Goal: Communication & Community: Answer question/provide support

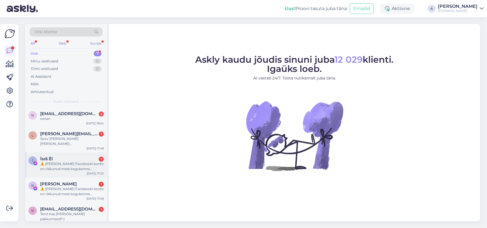
click at [77, 163] on div "⚠️ [PERSON_NAME] Facebooki konto on rikkunud meie kogukonna standardeid. Meie s…" at bounding box center [72, 167] width 64 height 10
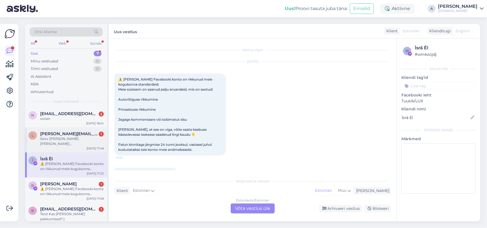
scroll to position [11, 0]
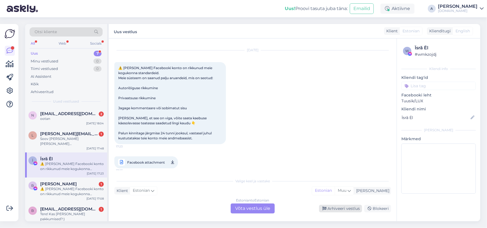
click at [343, 208] on div "Arhiveeri vestlus" at bounding box center [340, 209] width 43 height 8
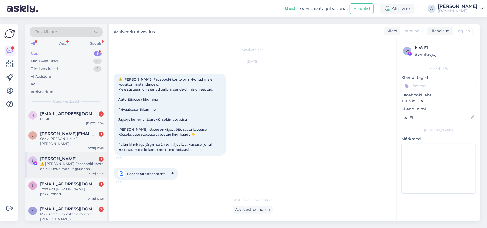
click at [92, 173] on div "[DATE] 17:08" at bounding box center [95, 174] width 17 height 4
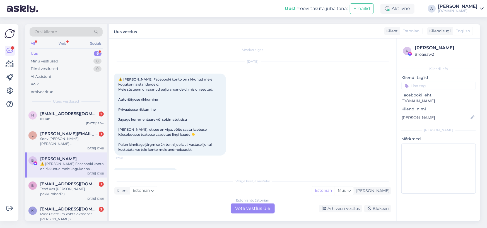
scroll to position [11, 0]
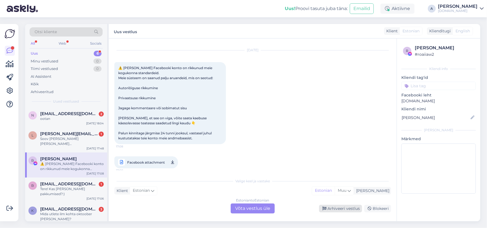
click at [327, 207] on icon at bounding box center [325, 209] width 4 height 4
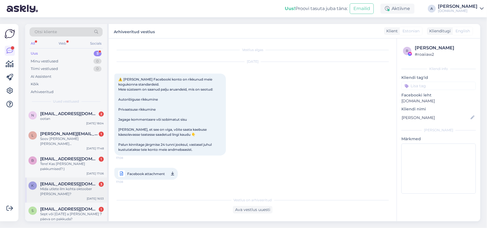
scroll to position [1, 0]
click at [85, 211] on div "Sept või [DATE] a [PERSON_NAME] 7 päeva on pakkuda?" at bounding box center [72, 216] width 64 height 10
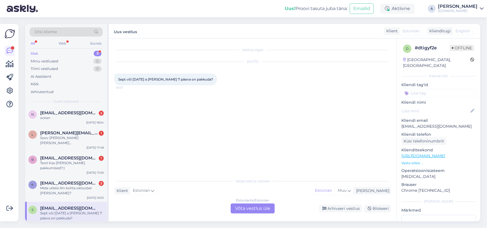
click at [245, 206] on div "Estonian to Estonian Võta vestlus üle" at bounding box center [253, 209] width 44 height 10
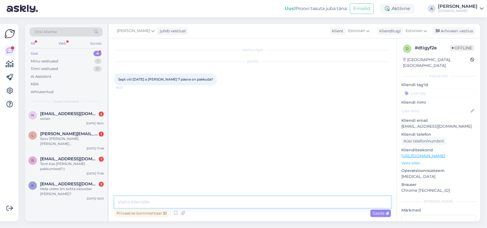
click at [222, 198] on textarea at bounding box center [252, 202] width 277 height 12
type textarea "Tere, mitmele reisijale Te pakkumist sooviksite? :)"
click at [291, 210] on div "Privaatne kommentaar Saada" at bounding box center [252, 213] width 277 height 11
click at [291, 205] on textarea at bounding box center [252, 202] width 277 height 12
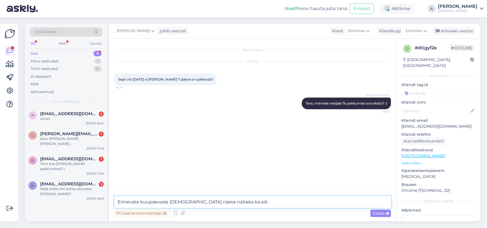
paste textarea "[URL][DOMAIN_NAME][DATE]"
type textarea "Erinevate kuupäevade [DEMOGRAPHIC_DATA] näete näiteks ka siit: [URL][DOMAIN_NAM…"
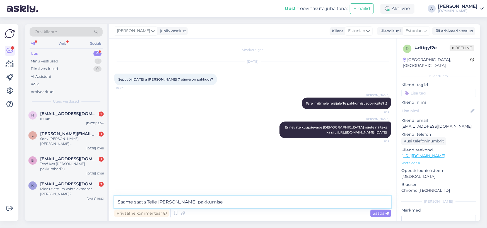
type textarea "Saame saata Teile [PERSON_NAME] pakkumise."
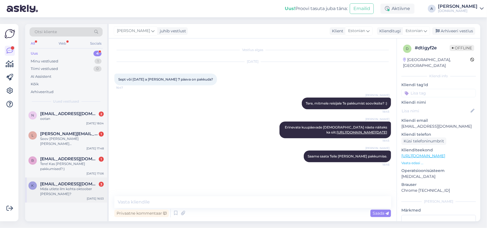
click at [89, 187] on div "Mida utlete ilm kohta oktoober [PERSON_NAME]?" at bounding box center [72, 192] width 64 height 10
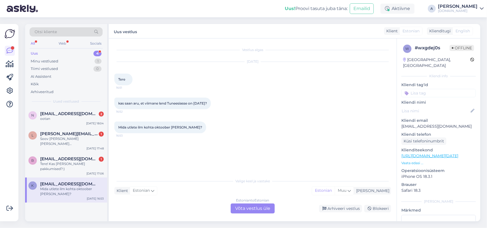
click at [244, 209] on div "Estonian to Estonian Võta vestlus üle" at bounding box center [253, 209] width 44 height 10
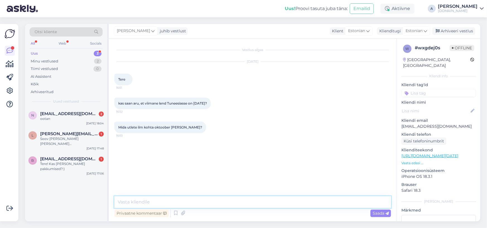
click at [227, 203] on textarea at bounding box center [252, 202] width 277 height 12
click at [234, 200] on textarea at bounding box center [252, 202] width 277 height 12
type textarea "Tere, just nii."
click at [446, 153] on link "[URL][DOMAIN_NAME][DATE]" at bounding box center [430, 155] width 57 height 5
click at [299, 194] on div "Vestlus algas [DATE] Tere 16:51 kas saan aru, et viimane lend Tuneesiasse on [D…" at bounding box center [253, 130] width 288 height 183
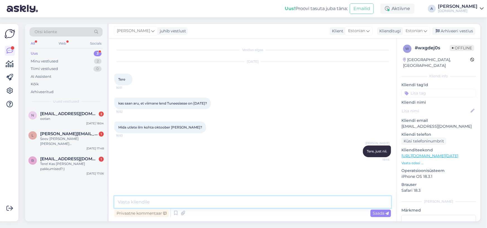
click at [291, 204] on textarea at bounding box center [252, 202] width 277 height 12
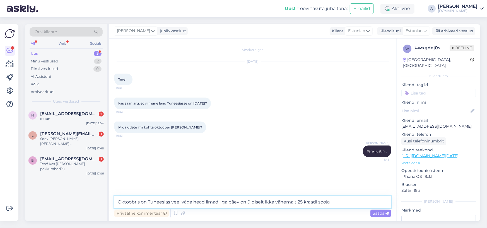
type textarea "Oktoobris on Tuneesias veel väga head ilmad. Iga päev on üldiselt ikka vähemalt…"
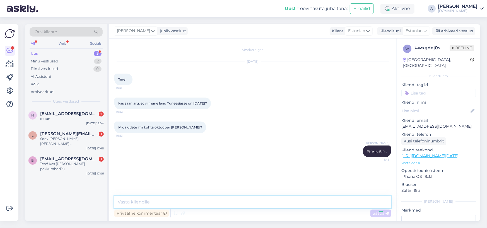
scroll to position [1, 0]
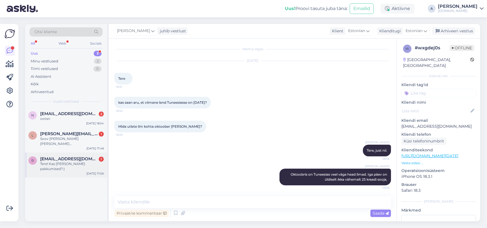
click at [86, 172] on div "b [EMAIL_ADDRESS][DOMAIN_NAME] 1 Tere! Kas [PERSON_NAME] pakkumised?:) [DATE] 1…" at bounding box center [66, 165] width 82 height 25
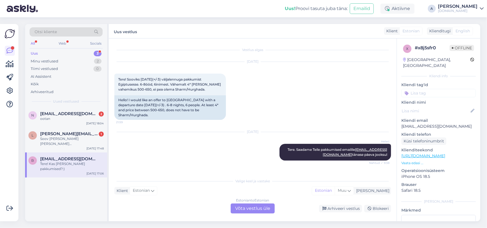
scroll to position [48, 0]
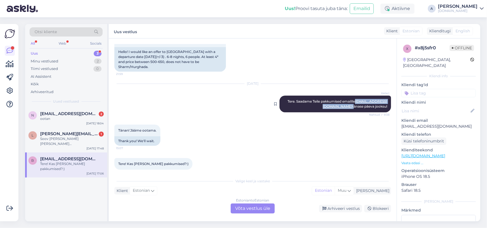
copy span "[EMAIL_ADDRESS][DOMAIN_NAME]"
drag, startPoint x: 347, startPoint y: 101, endPoint x: 297, endPoint y: 103, distance: 49.7
click at [297, 103] on div "Heleri Tere. Saadame Teile pakkumised emailile [EMAIL_ADDRESS][DOMAIN_NAME] tän…" at bounding box center [336, 104] width 112 height 17
click at [260, 209] on div "Estonian to Estonian Võta vestlus üle" at bounding box center [253, 209] width 44 height 10
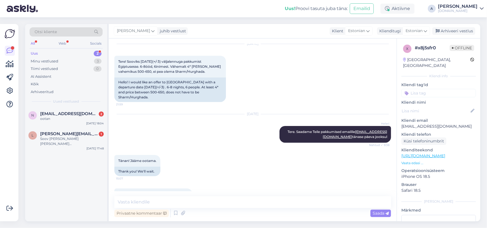
scroll to position [28, 0]
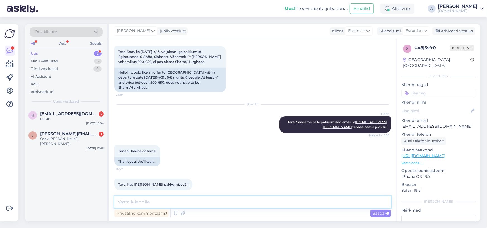
click at [251, 201] on textarea at bounding box center [252, 202] width 277 height 12
type textarea "P"
type textarea "Proovime saata tänase õhtu jooksul :)"
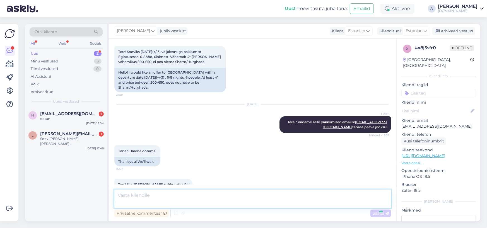
scroll to position [52, 0]
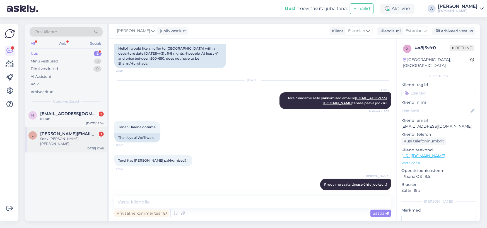
click at [80, 144] on div "Soov [PERSON_NAME] [PERSON_NAME][GEOGRAPHIC_DATA] 2 täiskasvanud 7+ ööd kõik hi…" at bounding box center [72, 141] width 64 height 10
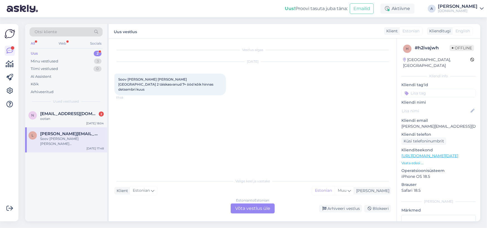
scroll to position [0, 0]
click at [251, 203] on div "Valige [PERSON_NAME] vastake Klient Estonian Mina Estonian Muu Estonian to Esto…" at bounding box center [252, 195] width 277 height 38
click at [249, 210] on div "Estonian to Estonian Võta vestlus üle" at bounding box center [253, 209] width 44 height 10
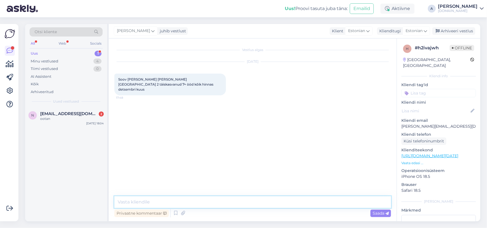
click at [232, 202] on textarea at bounding box center [252, 202] width 277 height 12
type textarea "e"
type textarea "Tere, millistel kuupäevadel Teile detsembris reisida sobiks?"
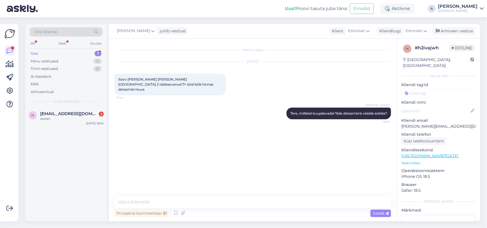
click at [413, 153] on link "[URL][DOMAIN_NAME][DATE]" at bounding box center [430, 155] width 57 height 5
click at [283, 201] on textarea at bounding box center [252, 202] width 277 height 12
type textarea "Ning mis eelarve piires parimad pakkumised võiksime Teile saata?"
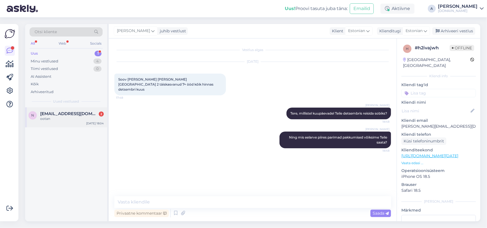
click at [60, 111] on div "n [EMAIL_ADDRESS][DOMAIN_NAME] 2 ootan [DATE] 18:04" at bounding box center [66, 117] width 82 height 20
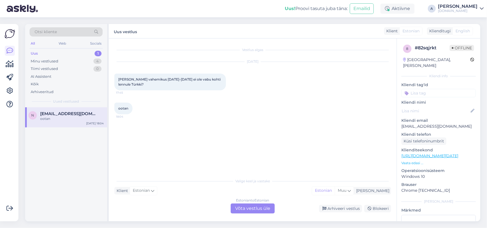
click at [241, 208] on div "Estonian to Estonian Võta vestlus üle" at bounding box center [253, 209] width 44 height 10
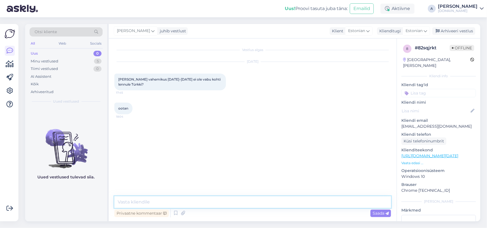
click at [153, 200] on textarea at bounding box center [252, 202] width 277 height 12
type textarea "Tere"
type textarea "2 viimast lennukohta oleks 20.08 5öistele reisidele."
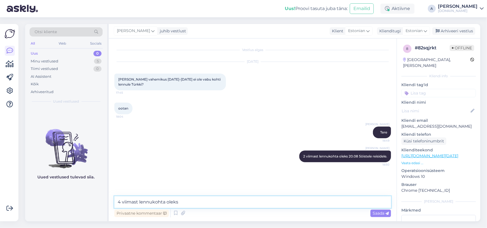
click at [205, 207] on textarea "4 viimast lennukohta oleks" at bounding box center [252, 202] width 277 height 12
type textarea "4 viimast lennukohta oleks 19.08, 6 öistele reisidele."
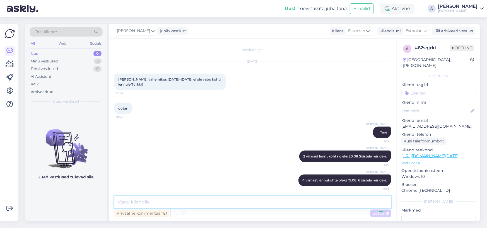
scroll to position [1, 0]
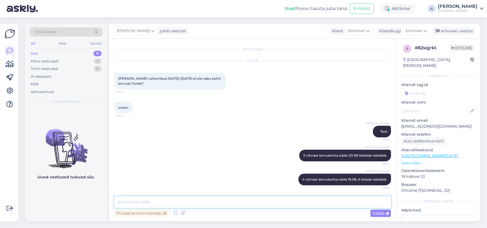
drag, startPoint x: 307, startPoint y: 206, endPoint x: 306, endPoint y: 200, distance: 5.6
click at [307, 206] on textarea at bounding box center [252, 202] width 277 height 12
click at [306, 200] on textarea at bounding box center [252, 202] width 277 height 12
click at [433, 153] on link "[URL][DOMAIN_NAME][DATE]" at bounding box center [430, 155] width 57 height 5
click at [258, 199] on textarea at bounding box center [252, 202] width 277 height 12
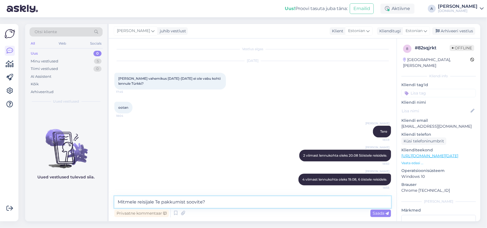
type textarea "Mitmele reisijale Te pakkumist soovite?"
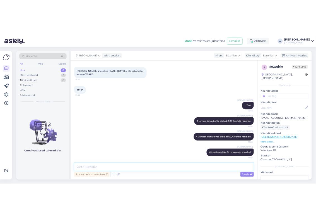
scroll to position [31, 0]
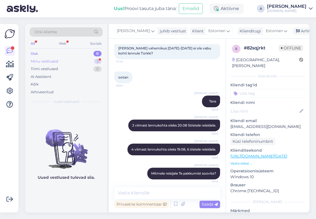
click at [101, 58] on div "Minu vestlused 5" at bounding box center [66, 61] width 73 height 8
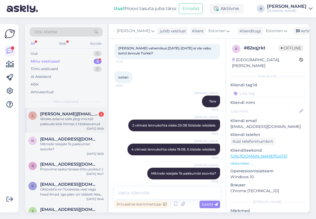
click at [95, 120] on div "Vǒtaks eelarve selle järgi mis teil pakkuda kõik hinnas 2 täiskasvanud" at bounding box center [72, 121] width 64 height 10
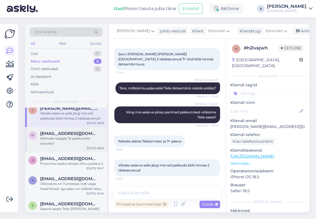
scroll to position [0, 0]
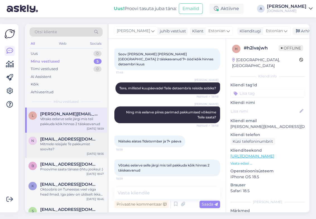
click at [86, 141] on div "Mitmele reisijale Te pakkumist soovite?" at bounding box center [72, 146] width 64 height 10
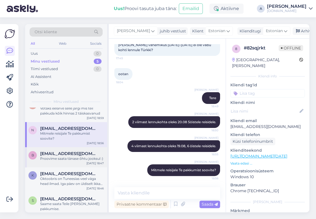
scroll to position [16, 0]
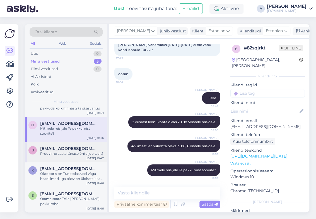
click at [90, 153] on div "Proovime saata tänase õhtu jooksul :)" at bounding box center [72, 153] width 64 height 5
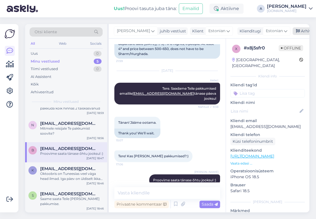
click at [293, 30] on div "Arhiveeri vestlus" at bounding box center [314, 31] width 43 height 8
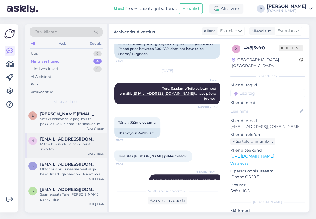
click at [71, 146] on div "Mitmele reisijale Te pakkumist soovite?" at bounding box center [72, 146] width 64 height 10
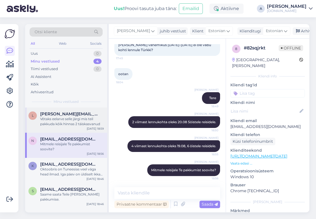
click at [75, 126] on div "Vǒtaks eelarve selle järgi mis teil pakkuda kõik hinnas 2 täiskasvanud" at bounding box center [72, 121] width 64 height 10
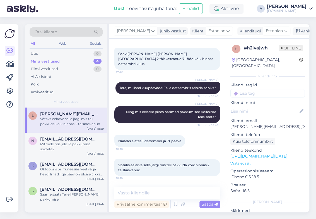
scroll to position [25, 0]
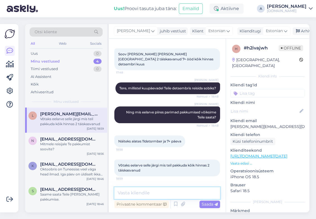
click at [148, 193] on textarea at bounding box center [167, 193] width 106 height 12
type textarea "Hästi, saadame Teile pakkumised emailile."
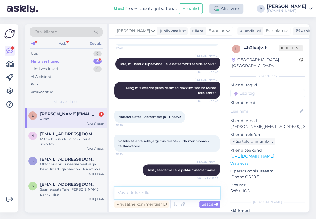
scroll to position [73, 0]
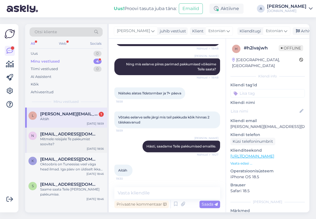
click at [67, 137] on div "Mitmele reisijale Te pakkumist soovite?" at bounding box center [72, 141] width 64 height 10
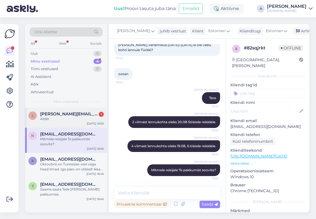
click at [65, 118] on div "Aitäh" at bounding box center [72, 118] width 64 height 5
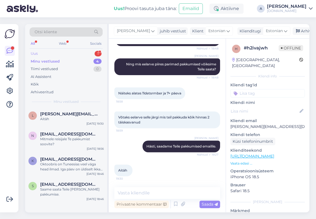
click at [98, 50] on div "Uus 1" at bounding box center [66, 54] width 73 height 8
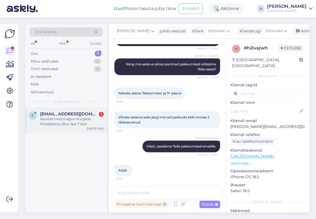
click at [87, 109] on div "e [EMAIL_ADDRESS][DOMAIN_NAME] 1 Huvitab märtsi algus Hurgada Pickalbatros Blue…" at bounding box center [66, 119] width 82 height 25
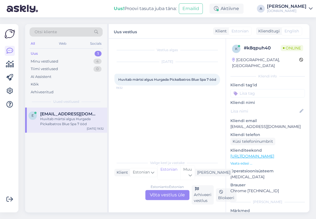
click at [181, 195] on div "Estonian to Estonian Võta vestlus üle" at bounding box center [167, 195] width 44 height 10
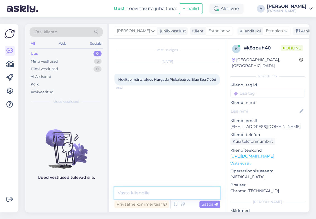
click at [160, 191] on textarea at bounding box center [167, 193] width 106 height 12
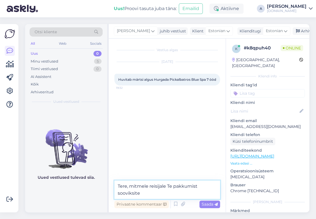
type textarea "Tere, mitmele reisijale Te pakkumist sooviksite?"
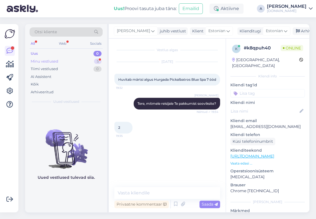
click at [99, 59] on div "5" at bounding box center [98, 62] width 8 height 6
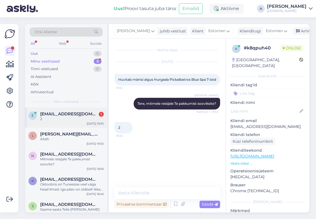
click at [86, 113] on div "[EMAIL_ADDRESS][DOMAIN_NAME] 1" at bounding box center [72, 113] width 64 height 5
drag, startPoint x: 275, startPoint y: 121, endPoint x: 7, endPoint y: 5, distance: 292.0
click at [229, 121] on div "k # k8qpuh40 Online [GEOGRAPHIC_DATA], [GEOGRAPHIC_DATA] info Kliendi tag'id Kl…" at bounding box center [267, 156] width 83 height 235
copy p "[EMAIL_ADDRESS][DOMAIN_NAME]"
click at [268, 153] on link "[URL][DOMAIN_NAME]" at bounding box center [253, 155] width 44 height 5
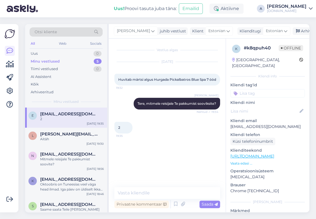
drag, startPoint x: 246, startPoint y: 92, endPoint x: 261, endPoint y: 114, distance: 26.7
click at [246, 92] on div "k # k8qpuh40 Offline [GEOGRAPHIC_DATA], [GEOGRAPHIC_DATA] info Kliendi tag'id K…" at bounding box center [267, 156] width 83 height 235
copy p "[EMAIL_ADDRESS][DOMAIN_NAME]"
drag, startPoint x: 272, startPoint y: 120, endPoint x: 192, endPoint y: 105, distance: 81.7
click at [226, 122] on div "k # k8qpuh40 Offline [GEOGRAPHIC_DATA], [GEOGRAPHIC_DATA] info Kliendi tag'id K…" at bounding box center [267, 156] width 83 height 235
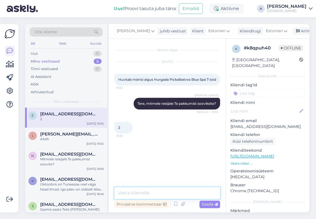
click at [153, 191] on textarea at bounding box center [167, 193] width 106 height 12
type textarea "Saatsin Teile pakkumise emailile."
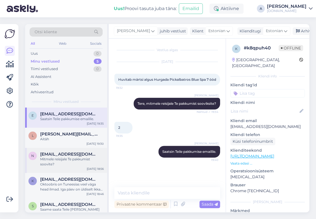
click at [69, 157] on div "Mitmele reisijale Te pakkumist soovite?" at bounding box center [72, 162] width 64 height 10
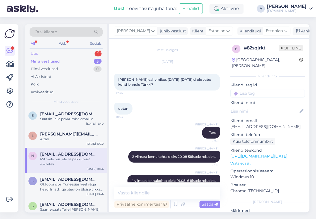
click at [89, 51] on div "Uus 1" at bounding box center [66, 54] width 73 height 8
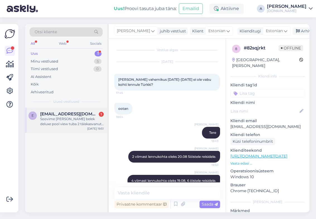
click at [84, 112] on div "[EMAIL_ADDRESS][DOMAIN_NAME] 1" at bounding box center [72, 113] width 64 height 5
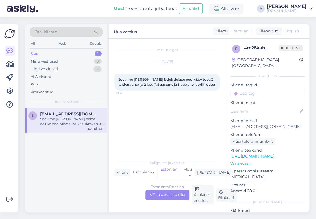
click at [177, 195] on div "Estonian to Estonian Võta vestlus üle" at bounding box center [167, 195] width 44 height 10
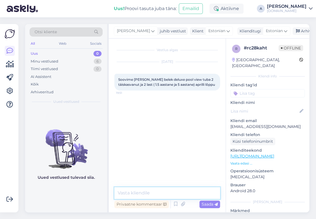
click at [167, 190] on textarea at bounding box center [167, 193] width 106 height 12
type textarea "Tere, vaatame kohe üle :)"
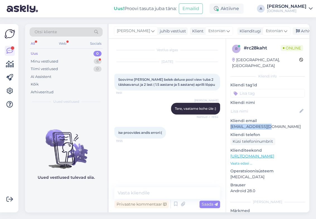
drag, startPoint x: 274, startPoint y: 121, endPoint x: 230, endPoint y: 123, distance: 44.1
click at [230, 123] on div "r # rc28kaht Online [GEOGRAPHIC_DATA], [GEOGRAPHIC_DATA] Kliendi info Kliendi t…" at bounding box center [267, 156] width 83 height 235
copy p "[EMAIL_ADDRESS][DOMAIN_NAME]"
click at [167, 93] on div "[DATE] Soovime [PERSON_NAME] belek deluxe pool view tuba 2 täiskasvanut ja 2 la…" at bounding box center [167, 76] width 106 height 41
drag, startPoint x: 277, startPoint y: 121, endPoint x: 230, endPoint y: 122, distance: 47.7
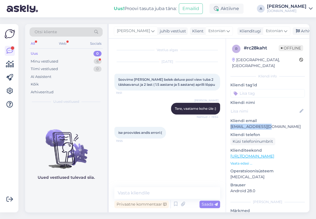
click at [230, 122] on div "r # rc28kaht Offline [GEOGRAPHIC_DATA], [GEOGRAPHIC_DATA] Kliendi info Kliendi …" at bounding box center [267, 156] width 83 height 235
copy p "[EMAIL_ADDRESS][DOMAIN_NAME]"
click at [161, 191] on textarea at bounding box center [167, 193] width 106 height 12
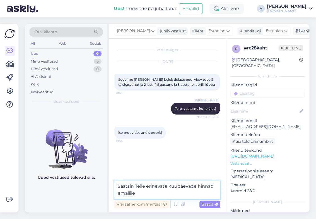
type textarea "Saatsin Teile erinevate kuupäevade hinnad emailile."
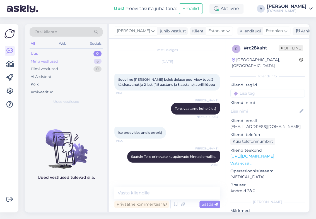
click at [92, 62] on div "Minu vestlused 6" at bounding box center [66, 61] width 73 height 8
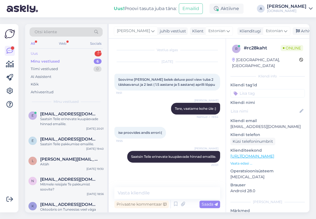
click at [94, 54] on div "Uus 1" at bounding box center [66, 54] width 73 height 8
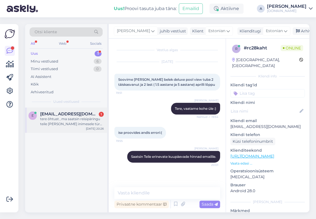
click at [89, 114] on div "[EMAIL_ADDRESS][DOMAIN_NAME] 1" at bounding box center [72, 113] width 64 height 5
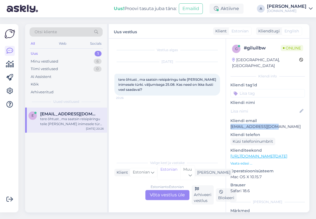
drag, startPoint x: 275, startPoint y: 122, endPoint x: 226, endPoint y: 122, distance: 49.7
click at [226, 122] on div "g # giluilbw Online [GEOGRAPHIC_DATA], [GEOGRAPHIC_DATA] Kliendi info Kliendi t…" at bounding box center [267, 156] width 83 height 235
copy p "[EMAIL_ADDRESS][DOMAIN_NAME]"
click at [171, 189] on div "Estonian to Estonian Võta vestlus üle Arhiveeri vestlus Blokeeri" at bounding box center [167, 194] width 106 height 19
click at [171, 194] on div "Estonian to Estonian Võta vestlus üle" at bounding box center [167, 195] width 44 height 10
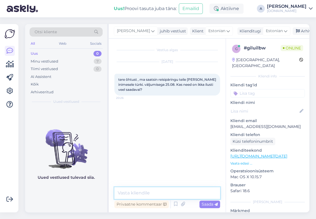
click at [159, 190] on textarea at bounding box center [167, 193] width 106 height 12
type textarea "Tere, vaatame kohe üle."
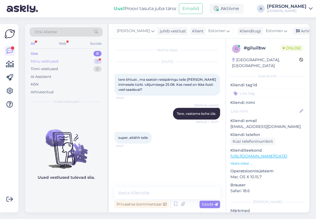
click at [97, 62] on div "7" at bounding box center [98, 62] width 8 height 6
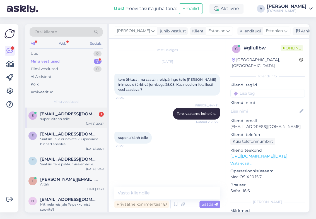
click at [87, 110] on div "e [EMAIL_ADDRESS][DOMAIN_NAME] 1 super, aitähh teile [DATE] 20:27" at bounding box center [66, 117] width 82 height 20
drag, startPoint x: 272, startPoint y: 121, endPoint x: 231, endPoint y: 123, distance: 40.8
click at [231, 124] on p "[EMAIL_ADDRESS][DOMAIN_NAME]" at bounding box center [268, 127] width 75 height 6
copy p "[EMAIL_ADDRESS][DOMAIN_NAME]"
click at [72, 33] on div "Otsi kliente" at bounding box center [66, 31] width 73 height 9
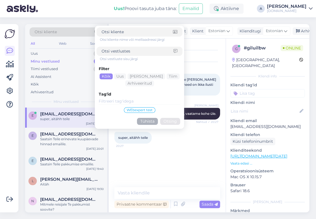
type input "[EMAIL_ADDRESS][DOMAIN_NAME]"
click button "Otsing" at bounding box center [170, 121] width 20 height 7
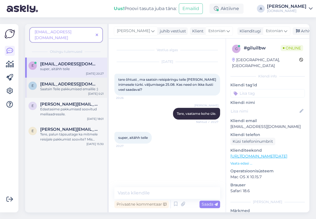
click at [78, 87] on div "Saatsin Teile pakkumised emailile :)" at bounding box center [72, 89] width 64 height 5
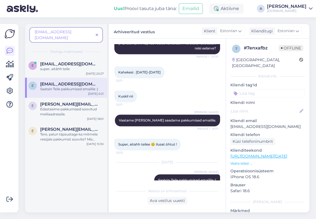
scroll to position [285, 0]
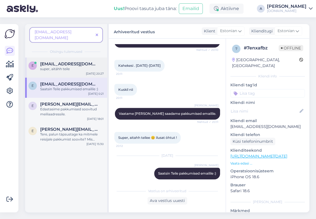
click at [81, 66] on div "super, aitähh teile" at bounding box center [72, 68] width 64 height 5
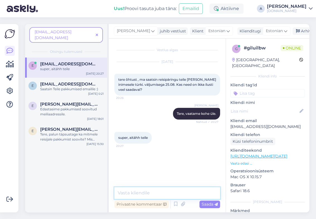
click at [165, 189] on textarea at bounding box center [167, 193] width 106 height 12
type textarea "D"
type textarea "Saatsin Teile pakkumise emailile."
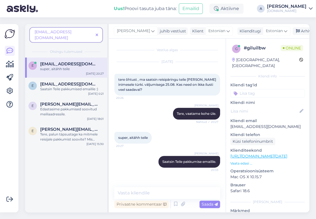
click at [98, 32] on span at bounding box center [96, 35] width 7 height 6
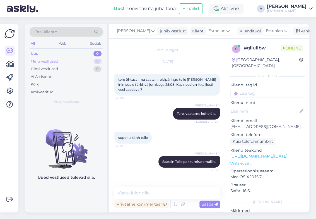
click at [96, 61] on div "7" at bounding box center [98, 62] width 8 height 6
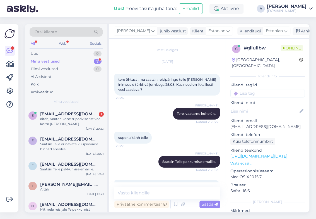
scroll to position [16, 0]
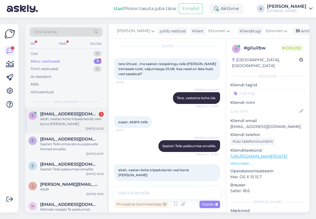
click at [45, 130] on div "e [PERSON_NAME][EMAIL_ADDRESS][DOMAIN_NAME] 1 aitah, vaatan kohe tripadvisorist…" at bounding box center [66, 119] width 82 height 25
click at [85, 52] on div "Uus 1" at bounding box center [66, 54] width 73 height 8
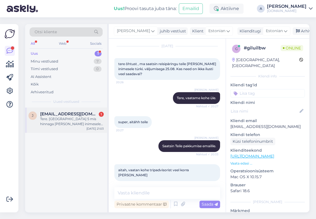
click at [79, 121] on div "Tere. [GEOGRAPHIC_DATA] 5 mis hinnaga [PERSON_NAME] inimesele [DATE]" at bounding box center [72, 121] width 64 height 10
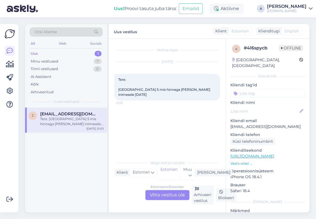
click at [176, 193] on div "Estonian to Estonian Võta vestlus üle" at bounding box center [167, 195] width 44 height 10
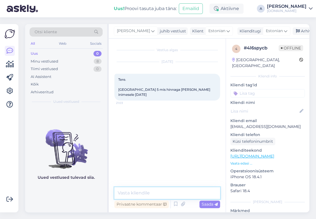
click at [167, 192] on textarea at bounding box center [167, 193] width 106 height 12
type textarea "Tere, vaatan kohe üle."
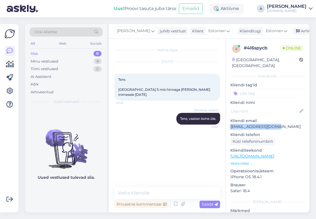
drag, startPoint x: 251, startPoint y: 121, endPoint x: 229, endPoint y: 123, distance: 22.4
click at [229, 123] on div "4 # 4l6spycb Online [GEOGRAPHIC_DATA], [GEOGRAPHIC_DATA] Kliendi info Kliendi t…" at bounding box center [267, 156] width 83 height 235
copy p "[EMAIL_ADDRESS][DOMAIN_NAME]"
click at [92, 57] on div "Minu vestlused 8" at bounding box center [66, 61] width 73 height 8
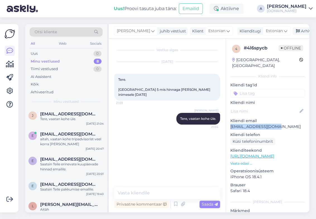
click at [256, 124] on p "[EMAIL_ADDRESS][DOMAIN_NAME]" at bounding box center [268, 127] width 75 height 6
drag, startPoint x: 281, startPoint y: 121, endPoint x: 229, endPoint y: 121, distance: 51.9
click at [229, 121] on div "4 # 4l6spycb Offline [GEOGRAPHIC_DATA], [GEOGRAPHIC_DATA] Kliendi info Kliendi …" at bounding box center [267, 156] width 83 height 235
copy p "[EMAIL_ADDRESS][DOMAIN_NAME]"
drag, startPoint x: 159, startPoint y: 193, endPoint x: 159, endPoint y: 187, distance: 5.9
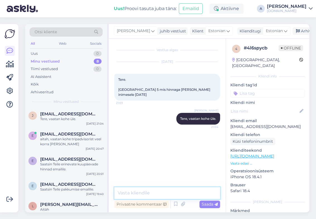
click at [159, 193] on textarea at bounding box center [167, 193] width 106 height 12
type textarea "Saatsin Teile pakkumise emailile :)"
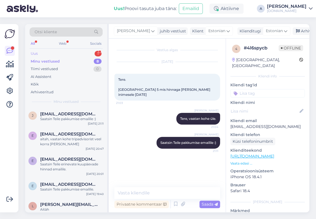
click at [93, 57] on div "Uus 1" at bounding box center [66, 54] width 73 height 8
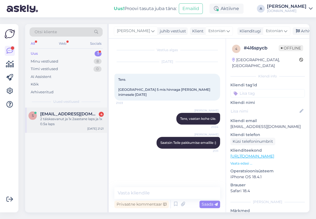
click at [94, 112] on div "[EMAIL_ADDRESS][DOMAIN_NAME] 4" at bounding box center [72, 113] width 64 height 5
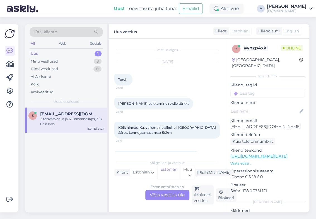
scroll to position [17, 0]
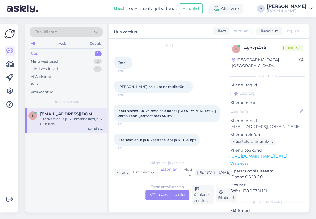
click at [167, 198] on div "Estonian to Estonian Võta vestlus üle" at bounding box center [167, 195] width 44 height 10
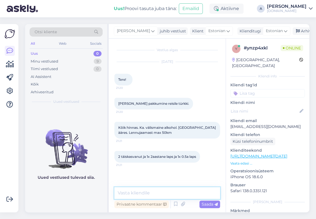
click at [167, 194] on textarea at bounding box center [167, 193] width 106 height 12
type textarea "[PERSON_NAME], [PERSON_NAME] soovite reisile minna?"
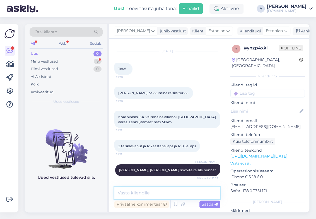
scroll to position [45, 0]
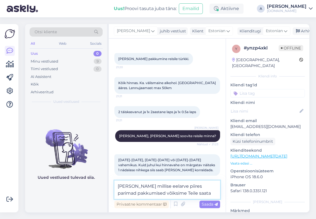
type textarea "[PERSON_NAME] millise eelarve piires parimad pakkumised võiksime Teile saata?"
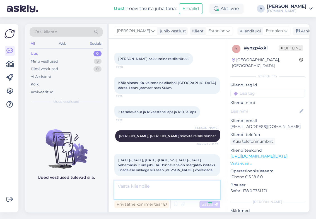
scroll to position [73, 0]
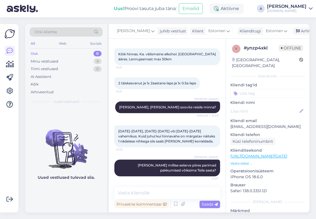
click at [270, 153] on p "[URL][DOMAIN_NAME][DATE]" at bounding box center [268, 156] width 75 height 6
click at [270, 153] on link "[URL][DOMAIN_NAME][DATE]" at bounding box center [259, 155] width 57 height 5
click at [205, 190] on textarea at bounding box center [167, 193] width 106 height 12
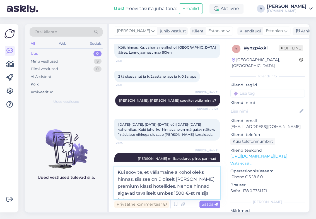
type textarea "Kui soovite, et välismaine alkohol oleks hinnas, siis see on üldiselt [PERSON_N…"
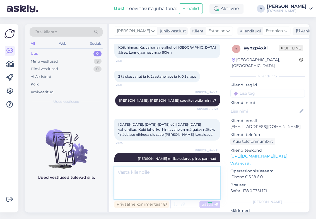
scroll to position [108, 0]
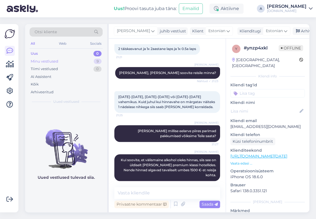
click at [99, 61] on div "9" at bounding box center [98, 62] width 8 height 6
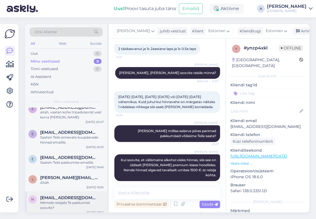
scroll to position [106, 0]
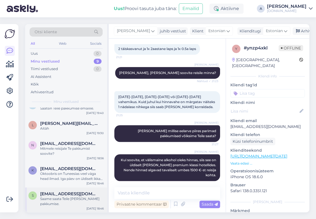
click at [74, 194] on span "[EMAIL_ADDRESS][DOMAIN_NAME]" at bounding box center [69, 193] width 58 height 5
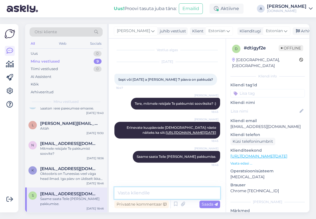
click at [137, 191] on textarea at bounding box center [167, 193] width 106 height 12
type textarea "Kas olete sellest reisist huvitatud?"
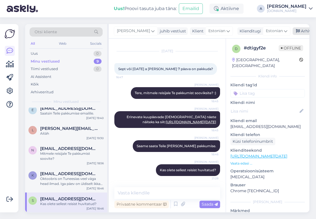
click at [293, 30] on div "Arhiveeri vestlus" at bounding box center [314, 31] width 43 height 8
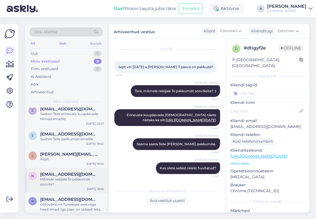
scroll to position [81, 0]
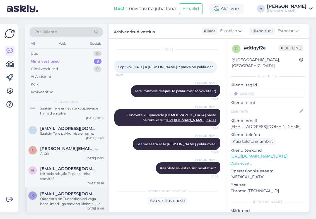
click at [81, 197] on div "Oktoobris on Tuneesias veel väga head ilmad. Iga päev on üldiselt ikka vähemalt…" at bounding box center [72, 201] width 64 height 10
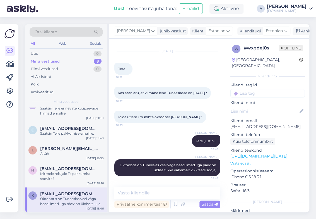
scroll to position [11, 0]
click at [146, 194] on textarea at bounding box center [167, 193] width 106 height 12
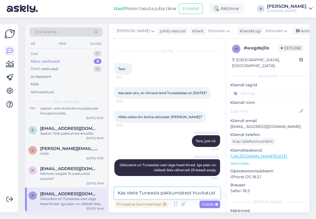
type textarea "Kas olete Tuneesia pakkumistest huvitatud?"
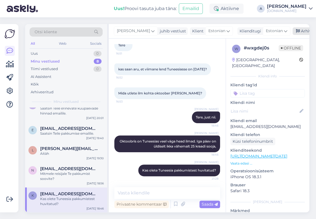
click at [303, 30] on div "Arhiveeri vestlus" at bounding box center [314, 31] width 43 height 8
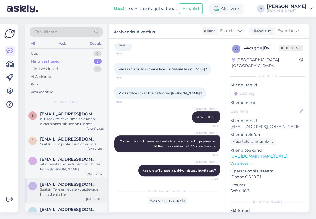
click at [68, 196] on div "Saatsin Teile erinevate kuupäevade hinnad emailile." at bounding box center [72, 192] width 64 height 10
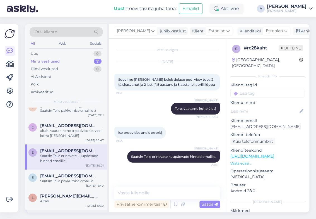
scroll to position [56, 0]
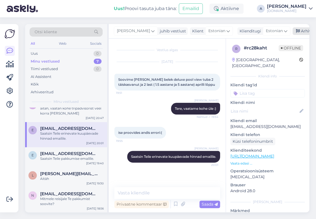
click at [293, 32] on div "Arhiveeri vestlus" at bounding box center [314, 31] width 43 height 8
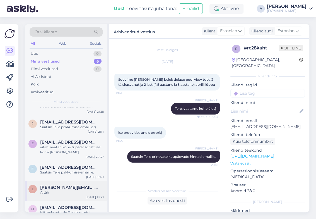
scroll to position [31, 0]
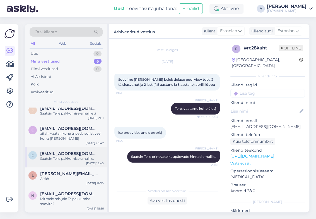
click at [77, 163] on div "e [EMAIL_ADDRESS][DOMAIN_NAME] Saatsin Teile pakkumise emailile. [DATE] 19:40" at bounding box center [66, 157] width 82 height 20
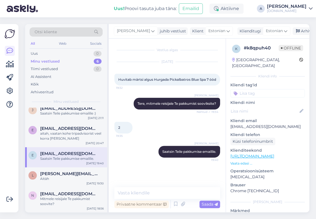
click at [286, 35] on div "[PERSON_NAME] juhib vestlust Klient [DEMOGRAPHIC_DATA] Klienditugi [DEMOGRAPHIC…" at bounding box center [209, 31] width 201 height 15
click at [293, 28] on div "Arhiveeri vestlus" at bounding box center [314, 31] width 43 height 8
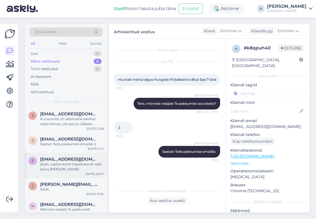
scroll to position [11, 0]
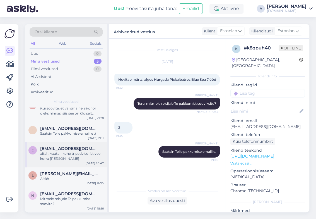
click at [75, 159] on div "aitah, vaatan kohe tripadvisorist veel korra [PERSON_NAME]" at bounding box center [72, 156] width 64 height 10
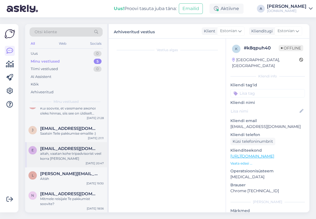
scroll to position [16, 0]
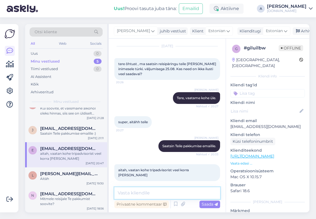
click at [136, 190] on textarea at bounding box center [167, 193] width 106 height 12
click at [88, 171] on span "[PERSON_NAME][EMAIL_ADDRESS][DOMAIN_NAME]" at bounding box center [69, 173] width 58 height 5
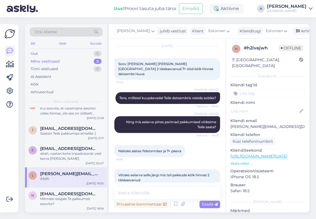
scroll to position [73, 0]
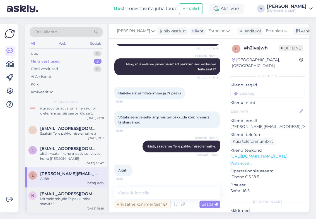
click at [81, 195] on span "[EMAIL_ADDRESS][DOMAIN_NAME]" at bounding box center [69, 193] width 58 height 5
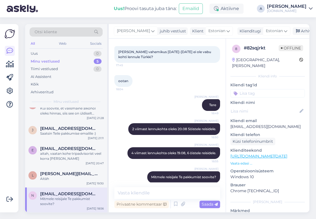
scroll to position [39, 0]
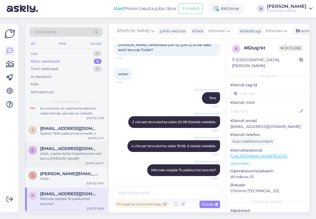
click at [86, 154] on div "aitah, vaatan kohe tripadvisorist veel korra [PERSON_NAME]" at bounding box center [72, 156] width 64 height 10
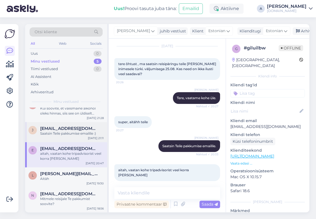
click at [89, 131] on div "Saatsin Teile pakkumise emailile :)" at bounding box center [72, 133] width 64 height 5
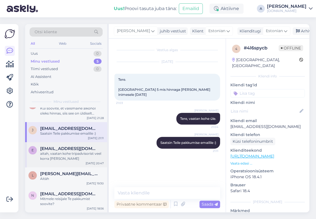
scroll to position [0, 0]
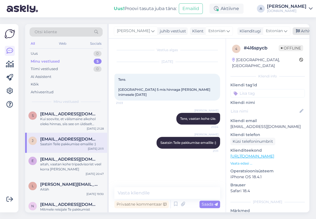
click at [293, 32] on div "Arhiveeri vestlus" at bounding box center [314, 31] width 43 height 8
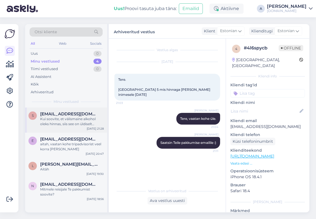
click at [74, 120] on div "Kui soovite, et välismaine alkohol oleks hinnas, siis see on üldiselt [PERSON_N…" at bounding box center [72, 121] width 64 height 10
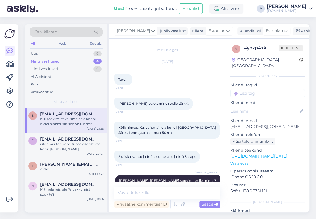
scroll to position [108, 0]
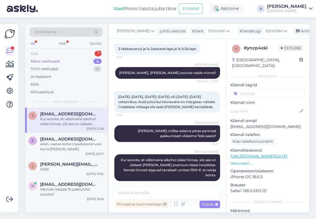
click at [93, 50] on div "Uus 1" at bounding box center [66, 54] width 73 height 8
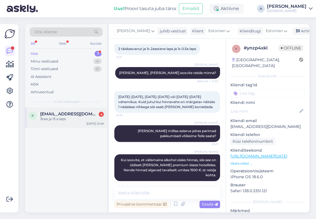
click at [85, 115] on span "[EMAIL_ADDRESS][DOMAIN_NAME]" at bounding box center [69, 113] width 58 height 5
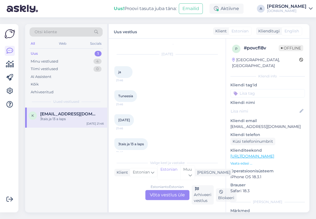
scroll to position [11, 0]
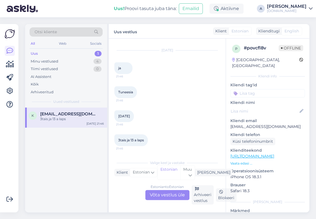
click at [170, 190] on div "Estonian to Estonian Võta vestlus üle" at bounding box center [167, 195] width 44 height 10
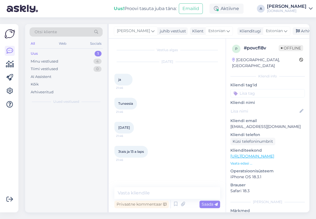
scroll to position [0, 0]
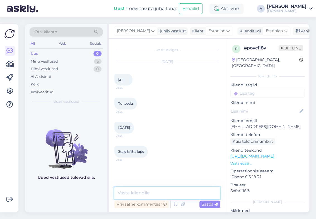
click at [156, 191] on textarea at bounding box center [167, 193] width 106 height 12
type textarea "m"
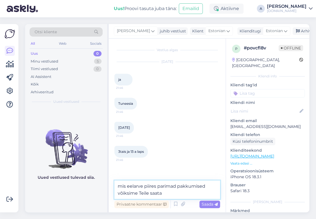
type textarea "mis eelarve piires parimad pakkumised võiksime Teile saata?"
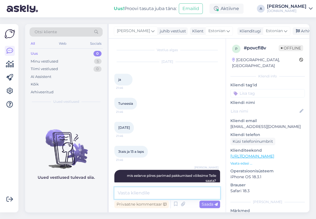
scroll to position [11, 0]
